Goal: Information Seeking & Learning: Check status

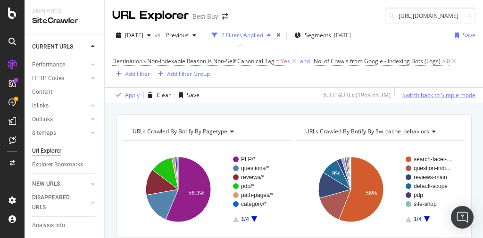
scroll to position [0, 201]
click at [396, 17] on input "[URL][DOMAIN_NAME]" at bounding box center [430, 16] width 91 height 17
drag, startPoint x: 395, startPoint y: 17, endPoint x: 365, endPoint y: 16, distance: 30.2
click at [365, 16] on div "URL Explorer Best Buy [URL][DOMAIN_NAME]" at bounding box center [294, 12] width 378 height 24
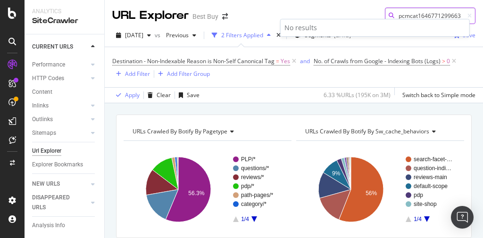
click at [419, 16] on input "pcmcat1646771299663" at bounding box center [430, 16] width 91 height 17
paste input "[URL][DOMAIN_NAME]"
click at [399, 15] on input "[URL][DOMAIN_NAME]" at bounding box center [430, 16] width 91 height 17
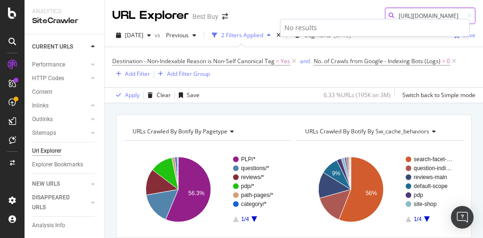
click at [399, 15] on input "[URL][DOMAIN_NAME]" at bounding box center [430, 16] width 91 height 17
paste input "abcat0916014"
paste input "appliance-parts-accessories/washer-accessories/abcat0916014.c?id=abcat0916014"
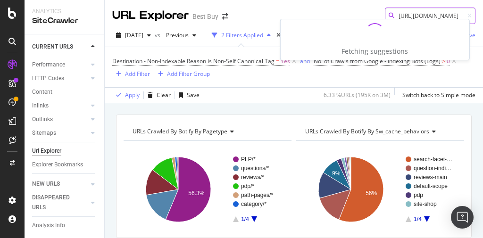
type input "[URL][DOMAIN_NAME]"
click at [403, 17] on input "[URL][DOMAIN_NAME]" at bounding box center [430, 16] width 91 height 17
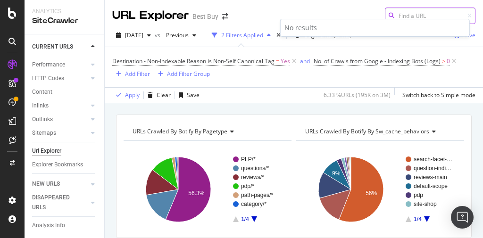
scroll to position [0, 0]
paste input "[URL][DOMAIN_NAME]"
click at [416, 18] on input "[URL][DOMAIN_NAME]" at bounding box center [430, 16] width 91 height 17
click at [416, 17] on input "[URL][DOMAIN_NAME]" at bounding box center [430, 16] width 91 height 17
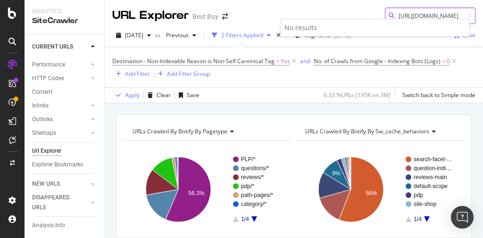
paste input "cell-phone-protection-plans/complete-protection-cell-phones/pcmcat1599680106651…"
type input "[URL][DOMAIN_NAME]"
click at [390, 13] on input "[URL][DOMAIN_NAME]" at bounding box center [430, 16] width 91 height 17
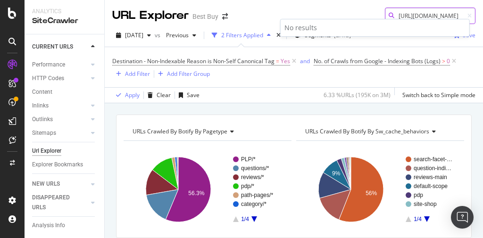
click at [390, 13] on input "[URL][DOMAIN_NAME]" at bounding box center [430, 16] width 91 height 17
click at [403, 17] on input "[URL][DOMAIN_NAME]" at bounding box center [430, 16] width 91 height 17
click at [403, 16] on input "[URL][DOMAIN_NAME]" at bounding box center [430, 16] width 91 height 17
click at [404, 16] on input "[URL][DOMAIN_NAME]" at bounding box center [430, 16] width 91 height 17
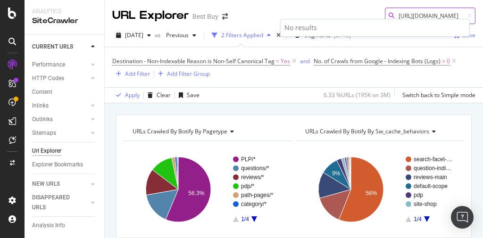
click at [404, 16] on input "[URL][DOMAIN_NAME]" at bounding box center [430, 16] width 91 height 17
paste input "[URL][DOMAIN_NAME]"
type input "[URL][DOMAIN_NAME]"
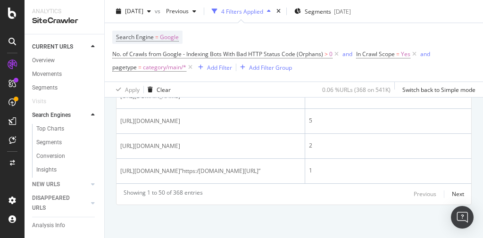
scroll to position [1735, 0]
drag, startPoint x: 236, startPoint y: 171, endPoint x: 122, endPoint y: 163, distance: 114.8
copy span "[URL][DOMAIN_NAME]"
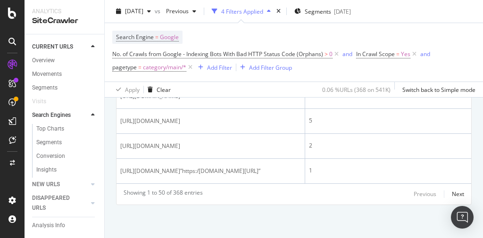
drag, startPoint x: 260, startPoint y: 191, endPoint x: 119, endPoint y: 182, distance: 140.8
copy span "https://www.bestbuy.com/site/appliances/insignia-dishwashers/pcmcat153124419677…"
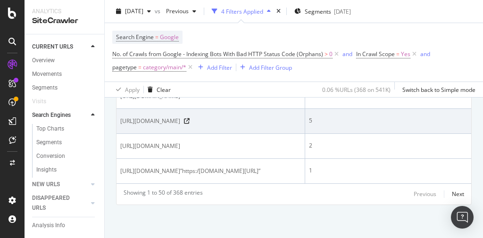
scroll to position [2160, 0]
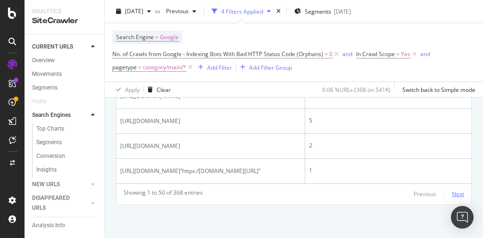
click at [452, 193] on div "Next" at bounding box center [458, 194] width 12 height 8
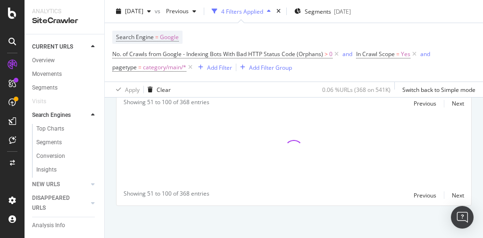
drag, startPoint x: 414, startPoint y: 185, endPoint x: 397, endPoint y: 180, distance: 18.2
click at [399, 180] on div "Showing 51 to 100 of 368 entries Previous Next Showing 51 to 100 of 368 entries…" at bounding box center [293, 149] width 355 height 113
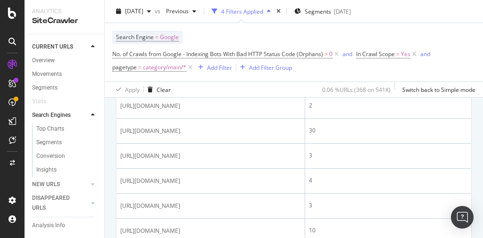
scroll to position [641, 0]
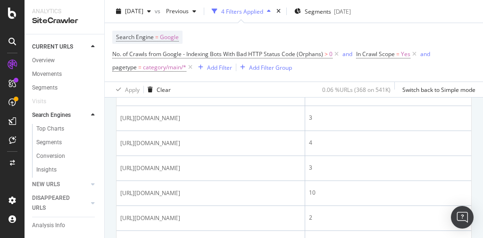
drag, startPoint x: 154, startPoint y: 166, endPoint x: 149, endPoint y: 158, distance: 9.9
copy span "[URL][DOMAIN_NAME]"
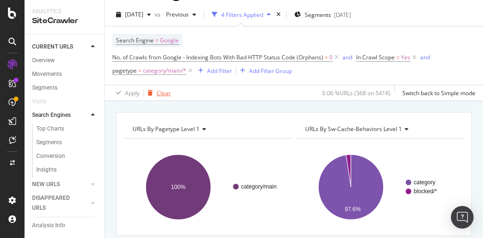
scroll to position [0, 0]
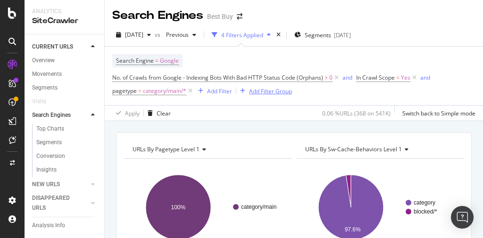
click at [189, 90] on icon at bounding box center [190, 90] width 8 height 9
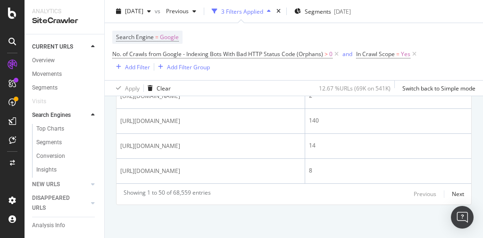
scroll to position [1631, 0]
click at [452, 194] on div "Next" at bounding box center [458, 194] width 12 height 8
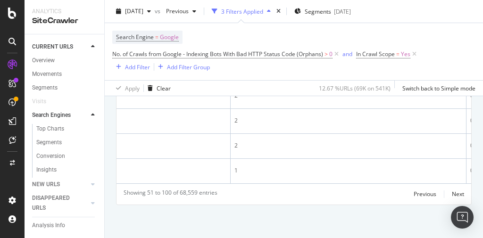
scroll to position [1668, 0]
click at [452, 192] on div "Next" at bounding box center [458, 194] width 12 height 8
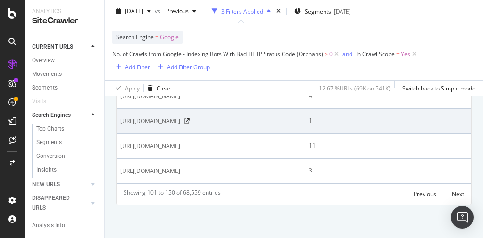
scroll to position [2064, 0]
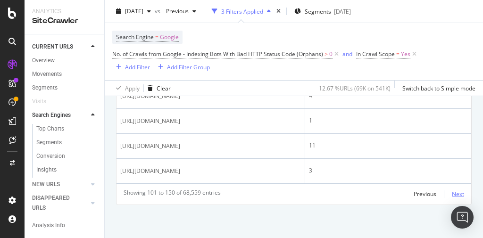
click at [452, 195] on div "Next" at bounding box center [458, 194] width 12 height 8
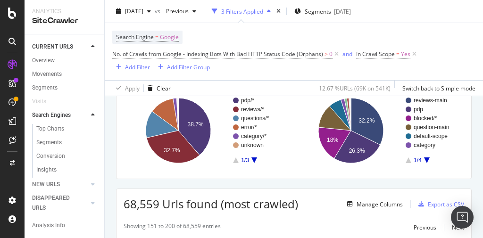
scroll to position [38, 0]
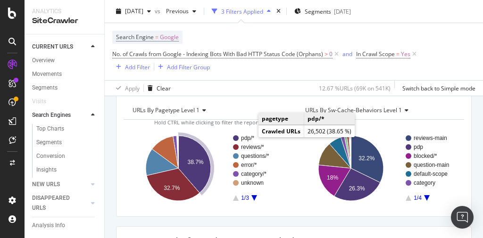
click at [247, 138] on text "pdp/*" at bounding box center [247, 138] width 13 height 7
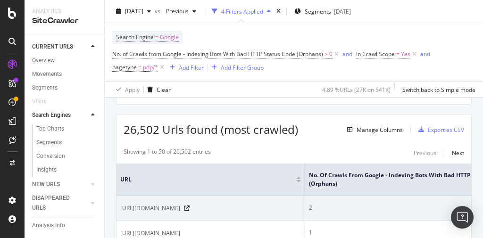
scroll to position [189, 0]
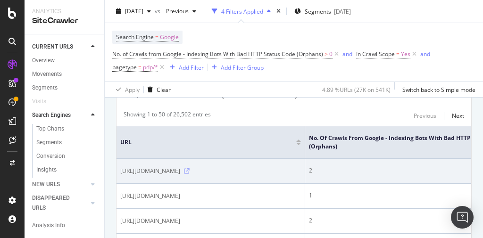
click at [190, 173] on icon at bounding box center [187, 171] width 6 height 6
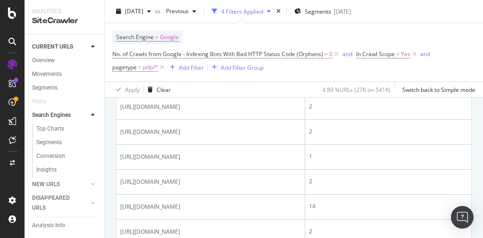
scroll to position [830, 0]
